Goal: Check status: Check status

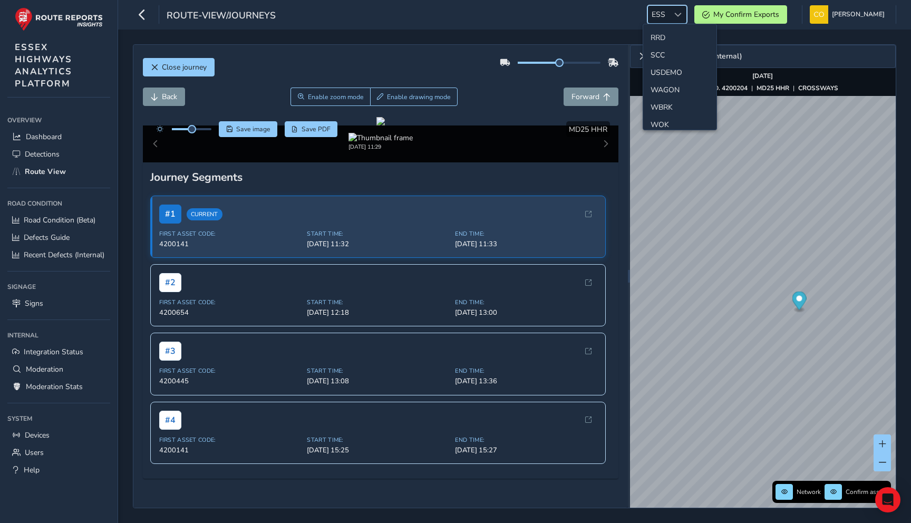
scroll to position [511, 0]
click at [376, 125] on div at bounding box center [380, 121] width 8 height 8
